Goal: Task Accomplishment & Management: Complete application form

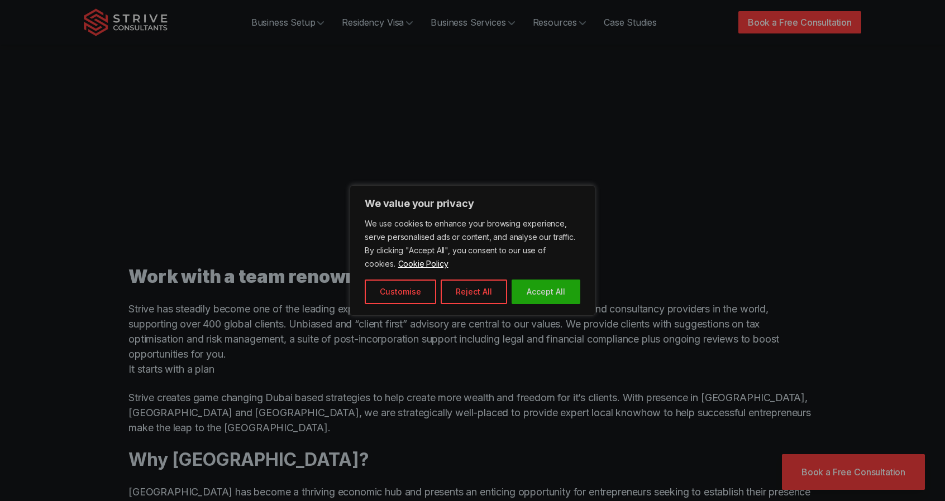
scroll to position [528, 0]
click at [552, 298] on button "Accept All" at bounding box center [545, 292] width 69 height 25
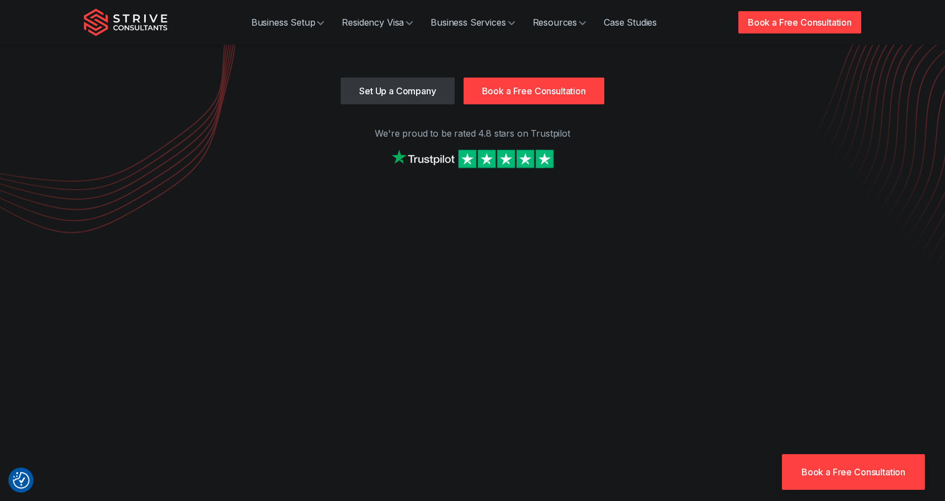
scroll to position [0, 0]
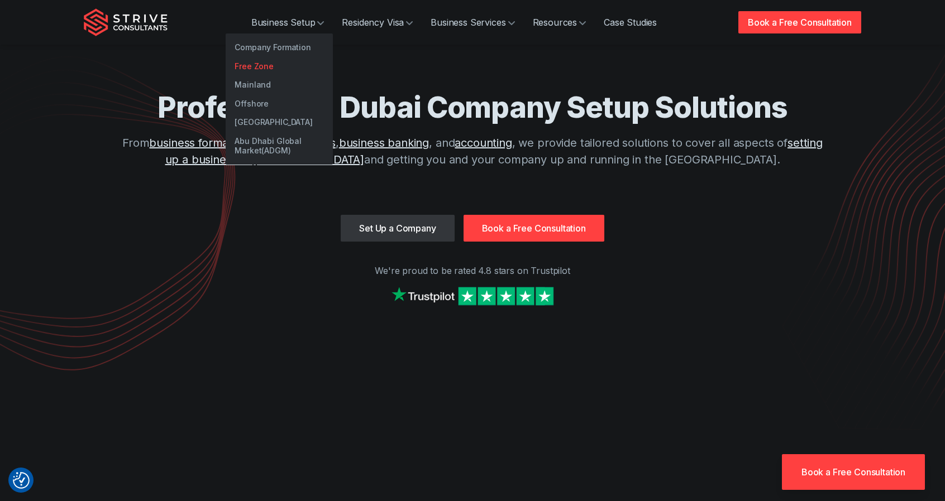
click at [284, 61] on link "Free Zone" at bounding box center [279, 66] width 107 height 19
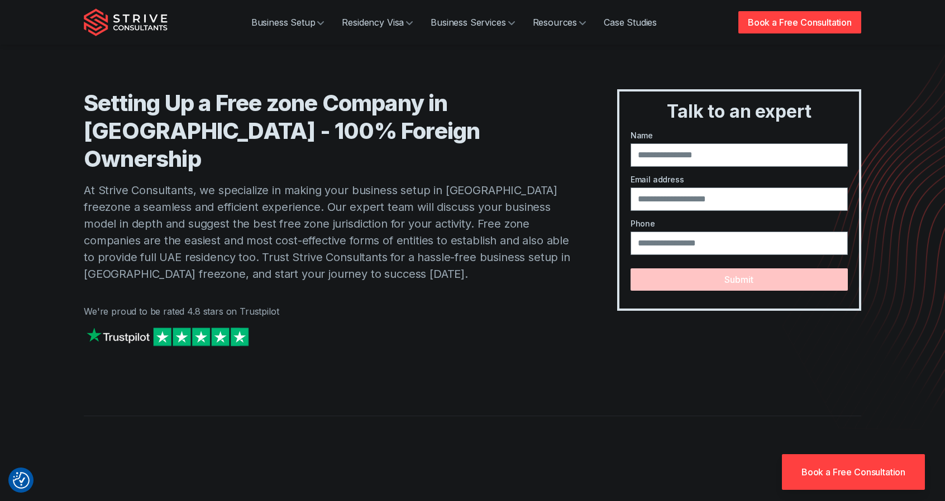
click at [131, 30] on img "Strive Consultants" at bounding box center [126, 22] width 84 height 28
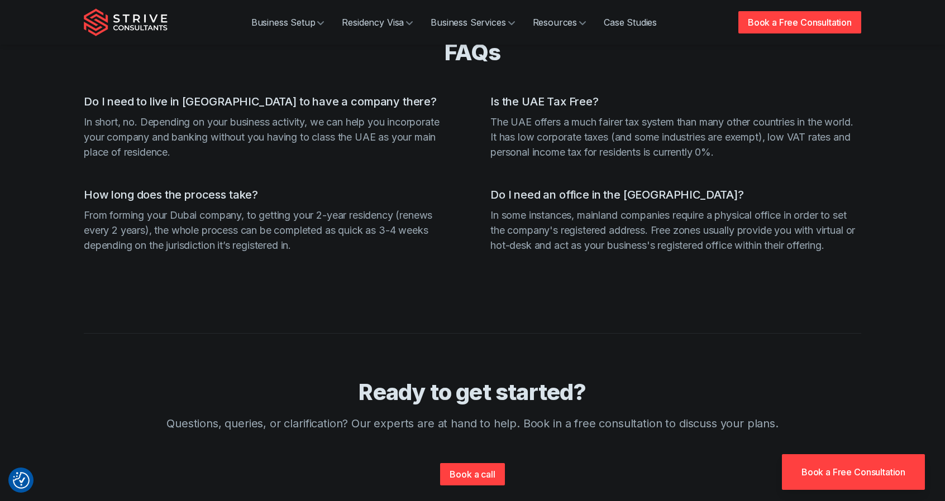
scroll to position [3310, 0]
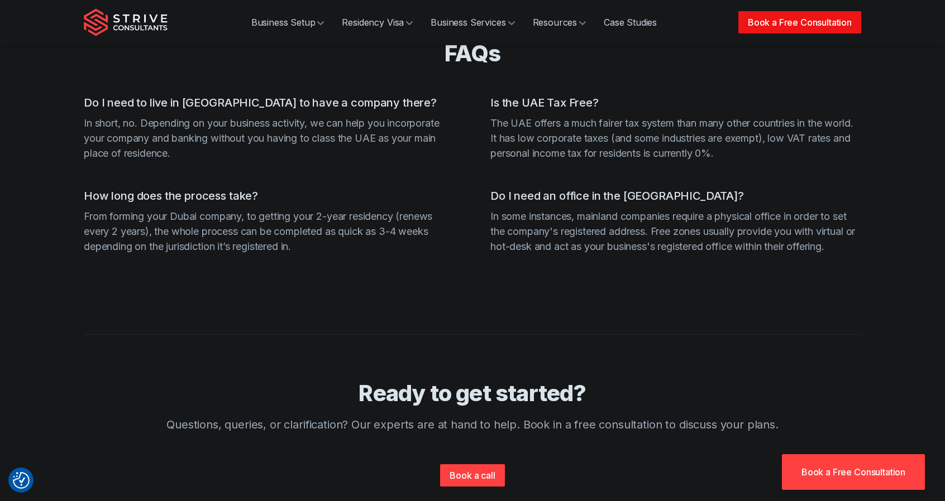
click at [781, 26] on link "Book a Free Consultation" at bounding box center [799, 22] width 123 height 22
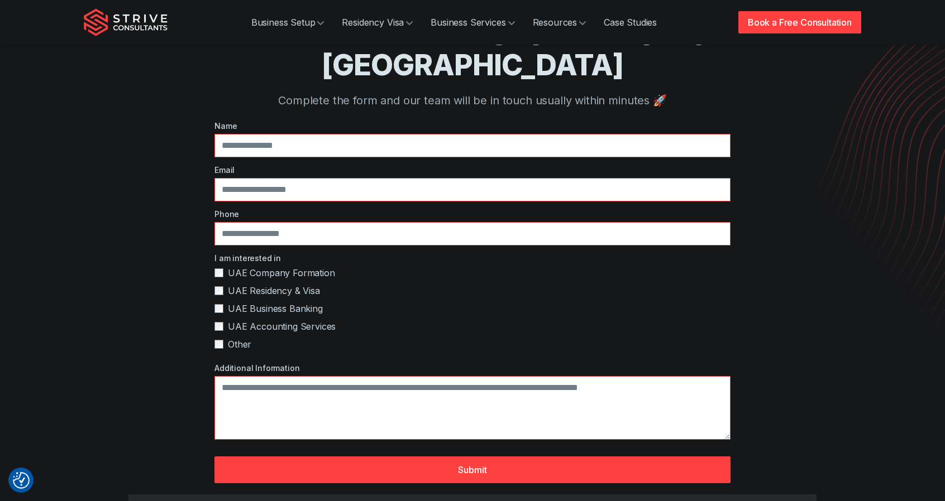
scroll to position [78, 0]
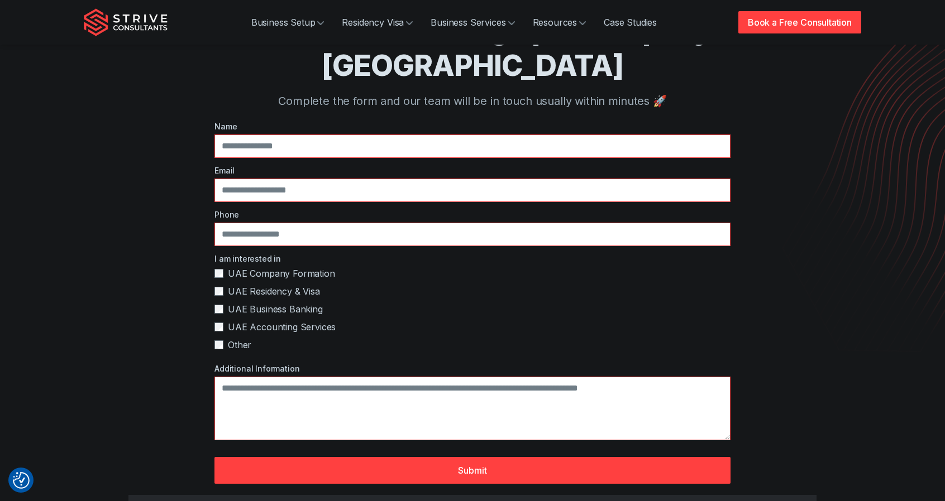
click at [218, 303] on label "UAE Business Banking" at bounding box center [472, 309] width 516 height 13
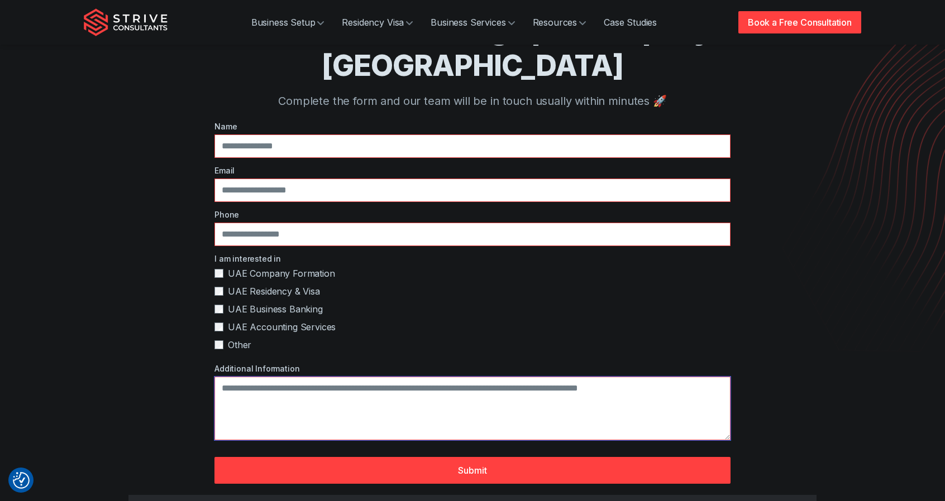
click at [227, 377] on textarea "Additional Information" at bounding box center [472, 409] width 516 height 64
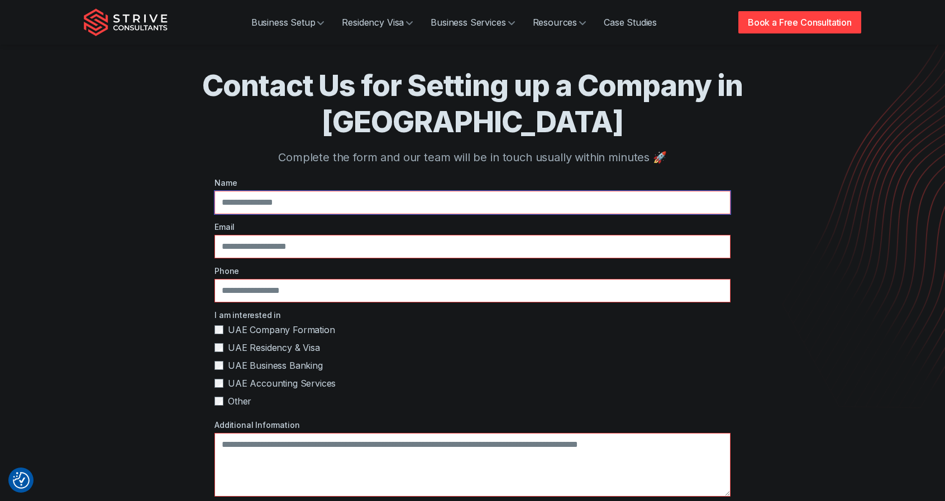
click at [326, 191] on input "text" at bounding box center [472, 202] width 516 height 23
type input "**********"
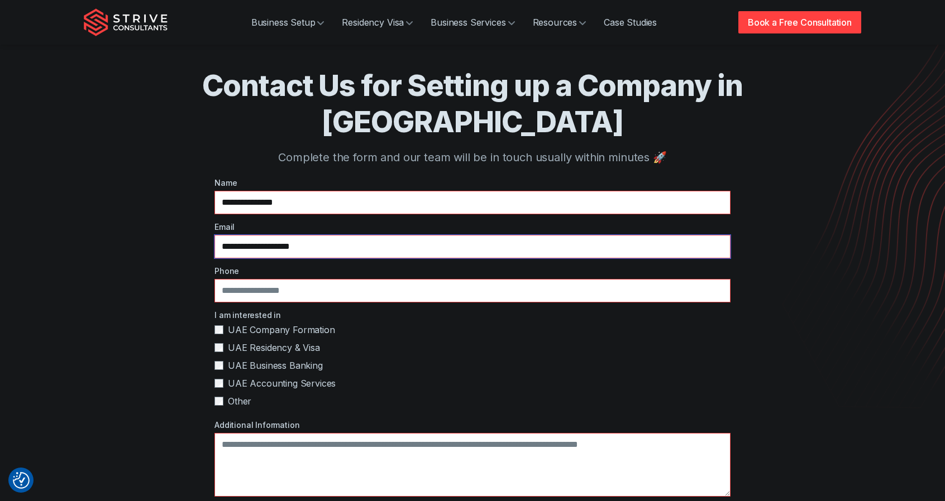
type input "**********"
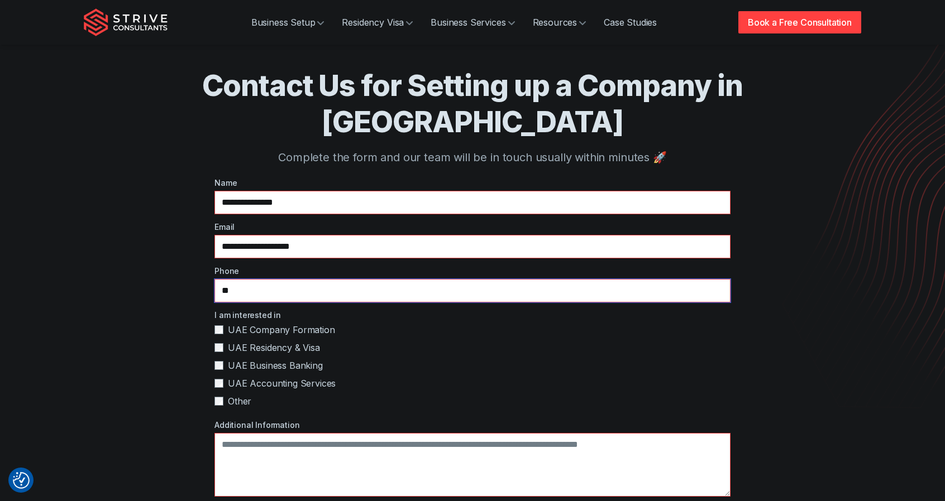
type input "*"
type input "**********"
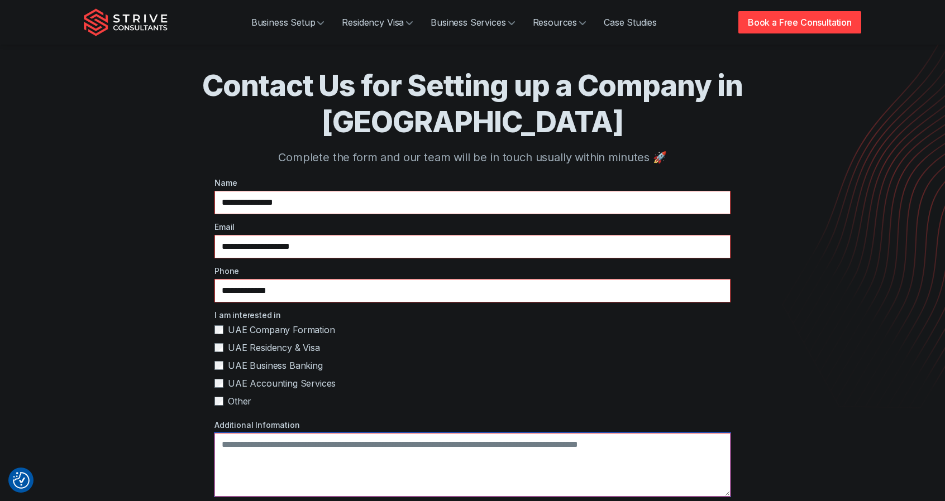
click at [292, 433] on textarea "Additional Information" at bounding box center [472, 465] width 516 height 64
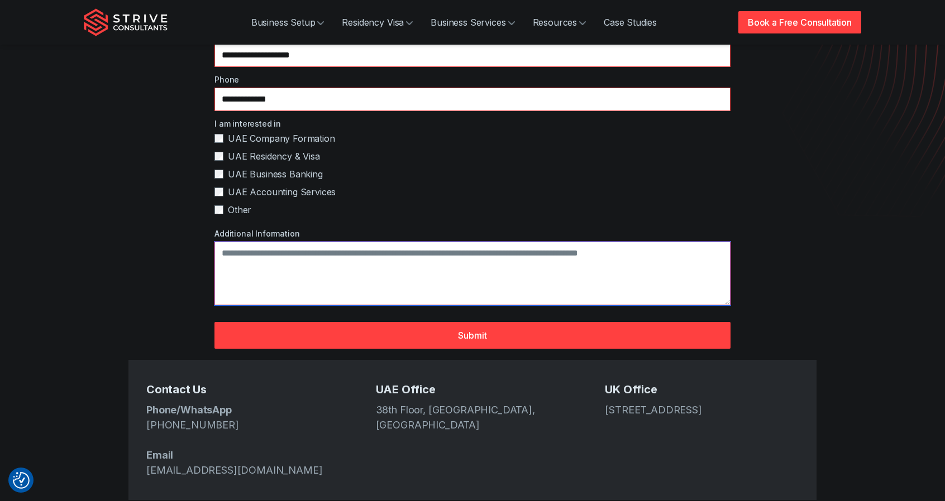
scroll to position [214, 0]
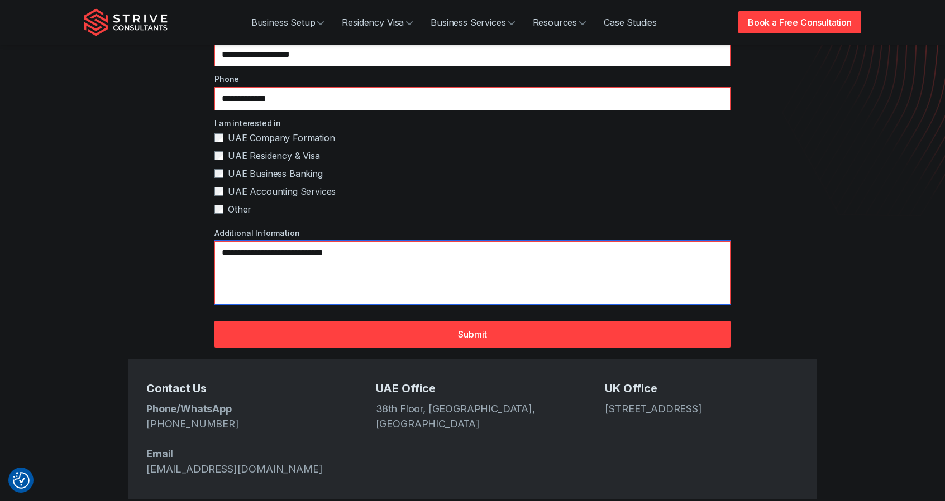
type textarea "**********"
click at [350, 321] on button "Submit" at bounding box center [472, 334] width 516 height 27
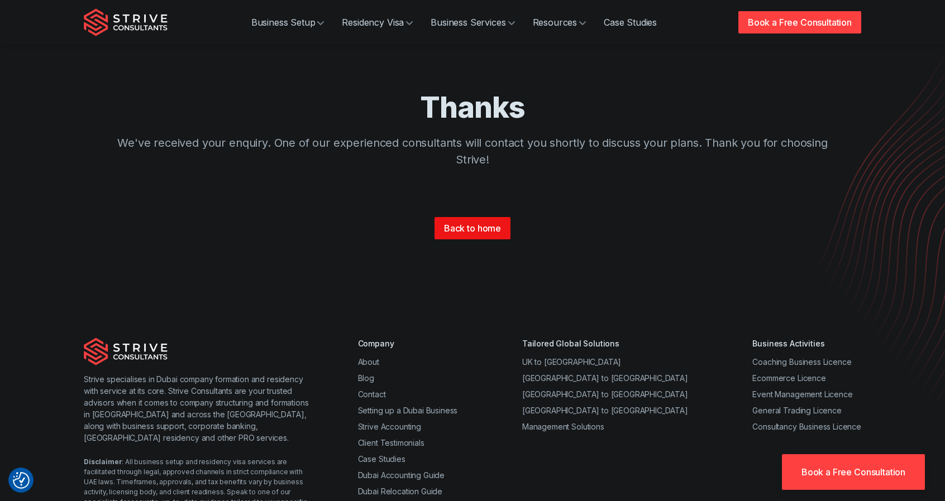
click at [453, 231] on link "Back to home" at bounding box center [472, 228] width 76 height 22
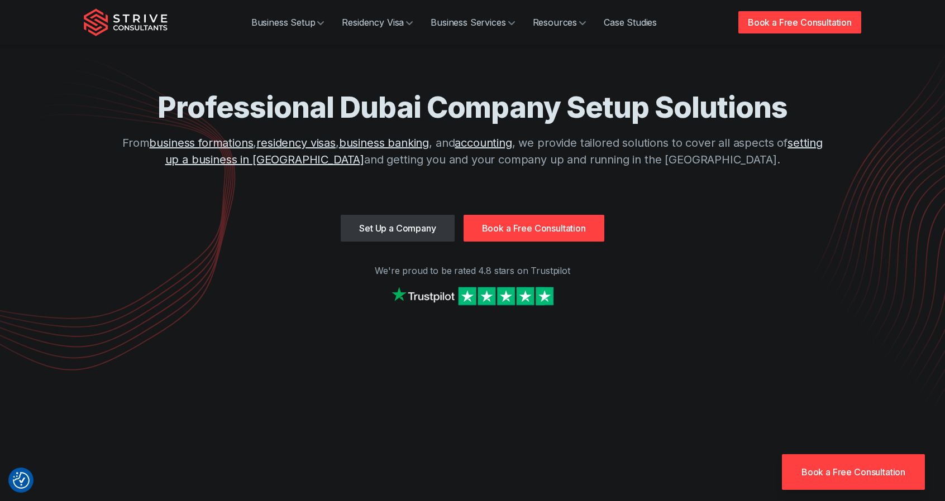
click at [481, 297] on img at bounding box center [473, 296] width 168 height 24
